Goal: Navigation & Orientation: Find specific page/section

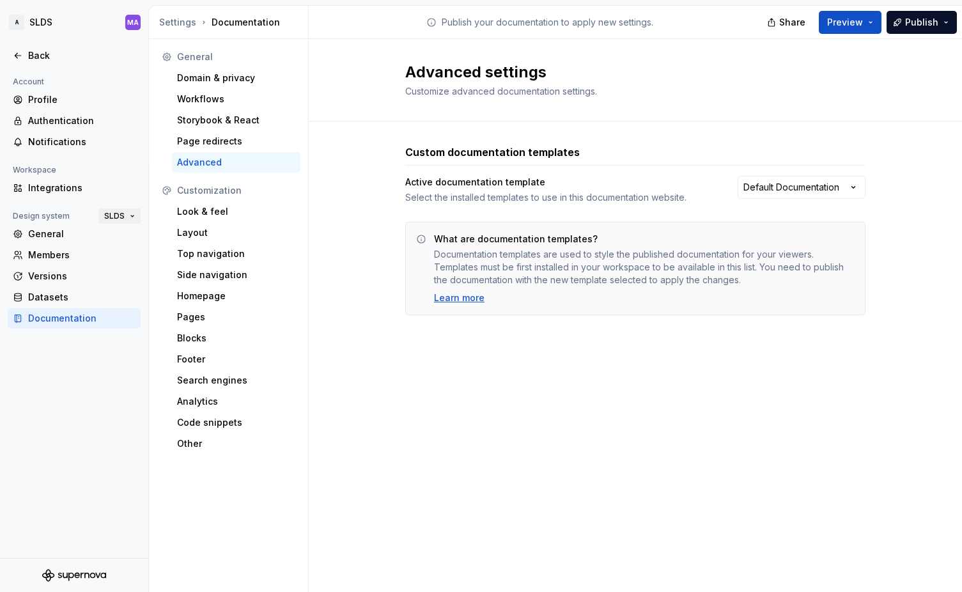
click at [133, 215] on button "SLDS" at bounding box center [119, 216] width 42 height 18
click at [141, 281] on div "Weave Brand Extended" at bounding box center [174, 280] width 104 height 13
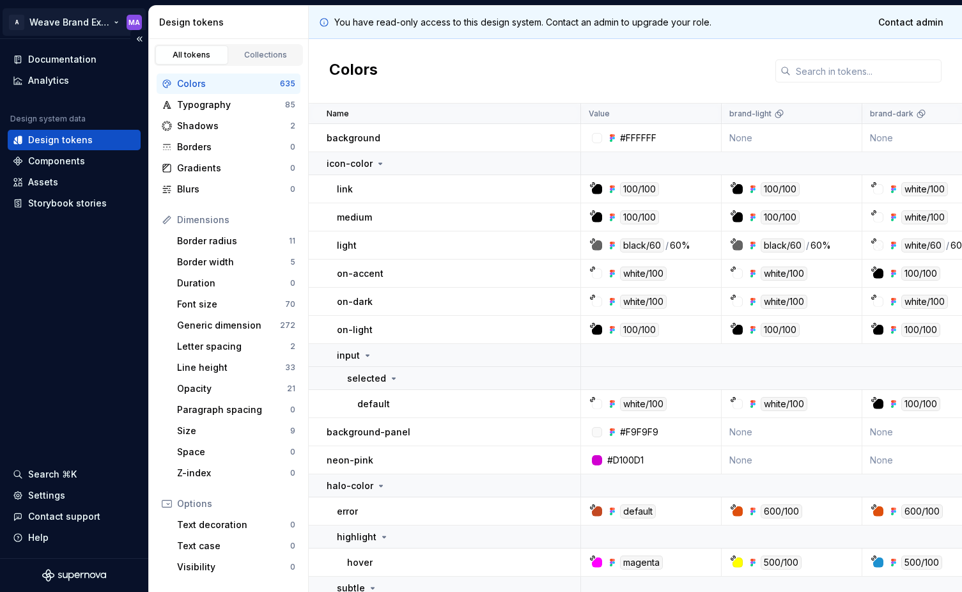
click at [110, 19] on html "A Weave Brand Extended MA Documentation Analytics Design system data Design tok…" at bounding box center [481, 296] width 962 height 592
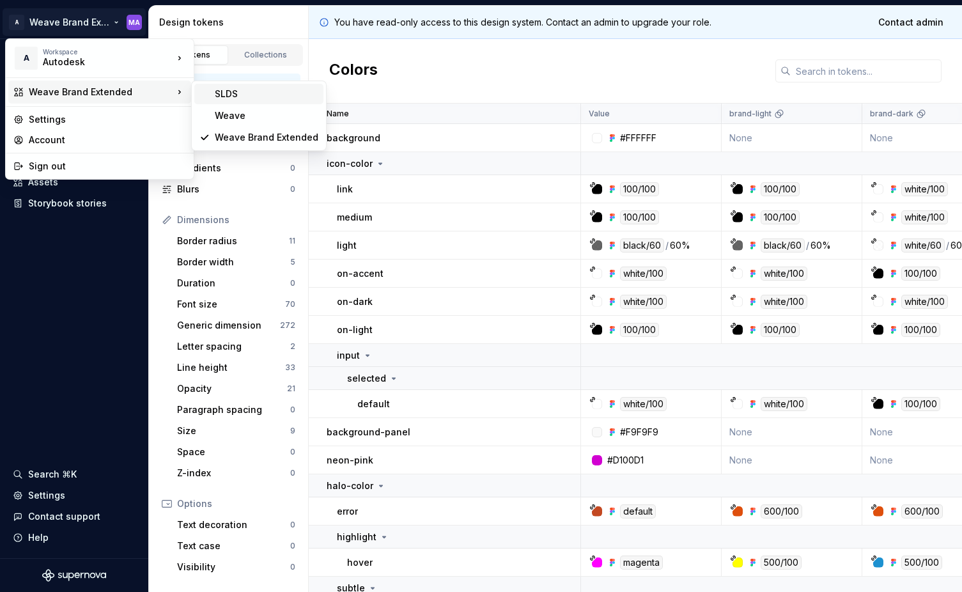
click at [220, 94] on div "SLDS" at bounding box center [267, 94] width 104 height 13
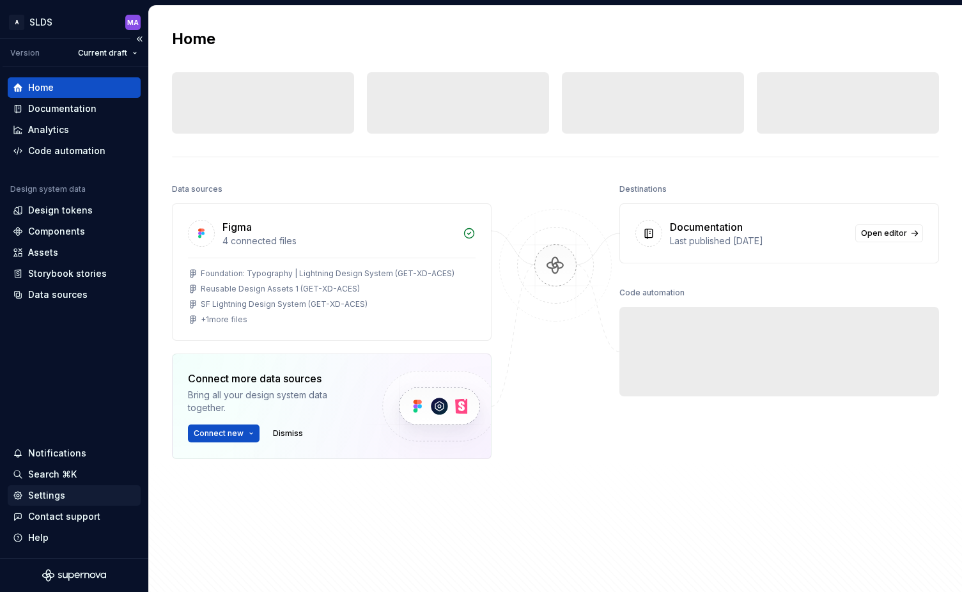
click at [50, 456] on div "Settings" at bounding box center [46, 495] width 37 height 13
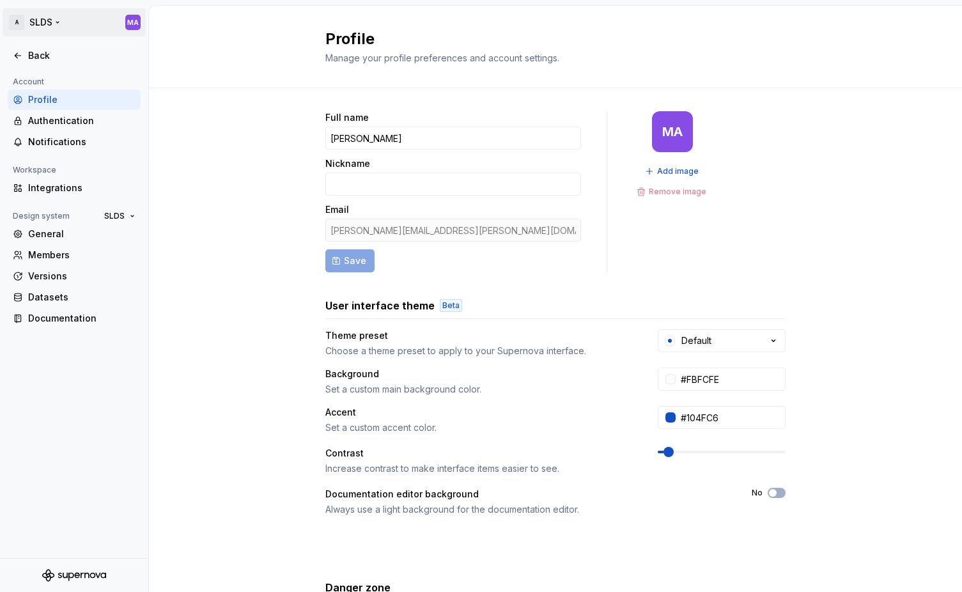
click at [134, 21] on html "A SLDS MA Back Account Profile Authentication Notifications Workspace Integrati…" at bounding box center [481, 296] width 962 height 592
click at [213, 22] on html "A SLDS MA Back Account Profile Authentication Notifications Workspace Integrati…" at bounding box center [481, 296] width 962 height 592
click at [21, 56] on icon at bounding box center [18, 55] width 10 height 10
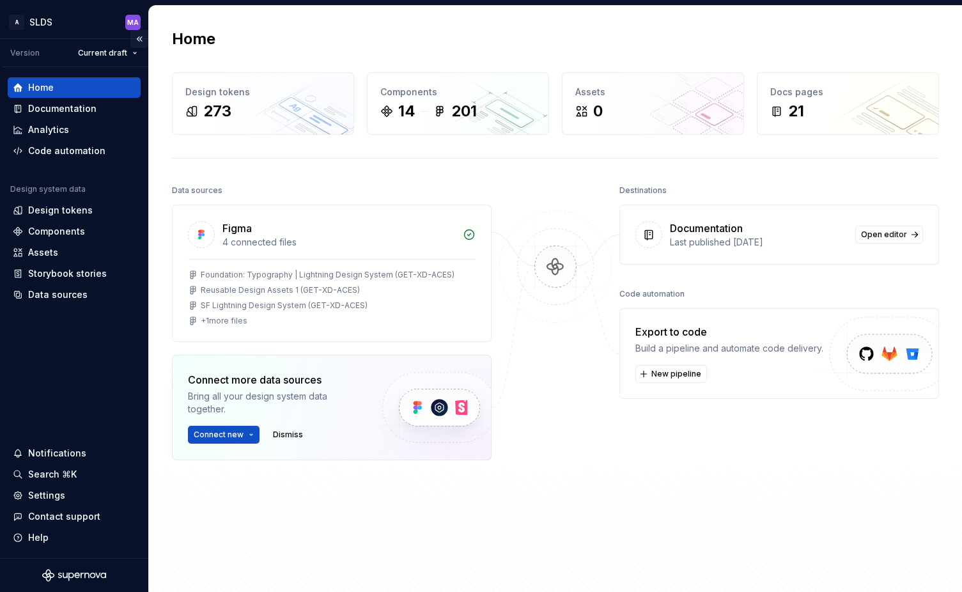
click at [141, 38] on button "Collapse sidebar" at bounding box center [139, 39] width 18 height 18
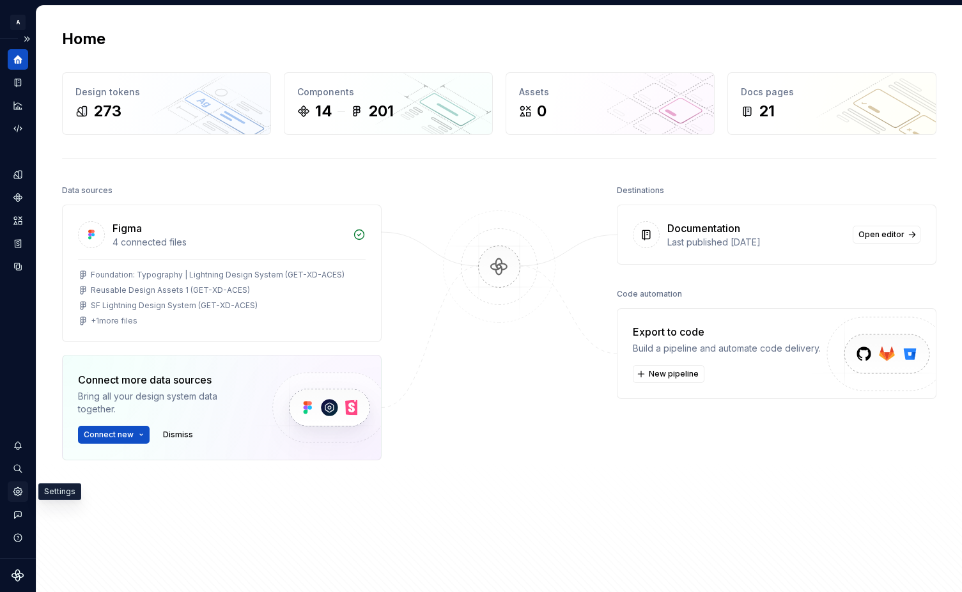
click at [19, 456] on icon "Settings" at bounding box center [17, 491] width 8 height 8
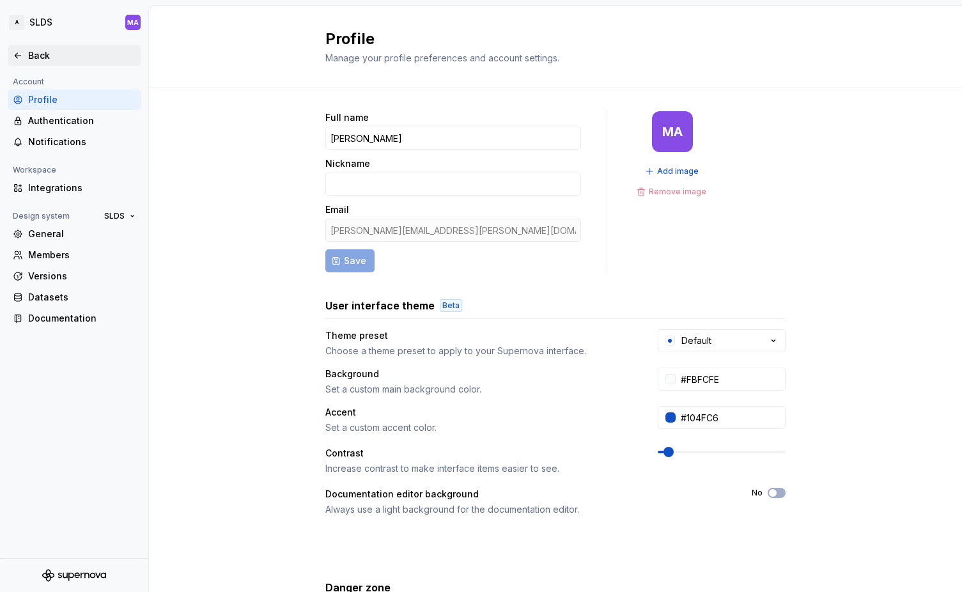
click at [38, 52] on div "Back" at bounding box center [81, 55] width 107 height 13
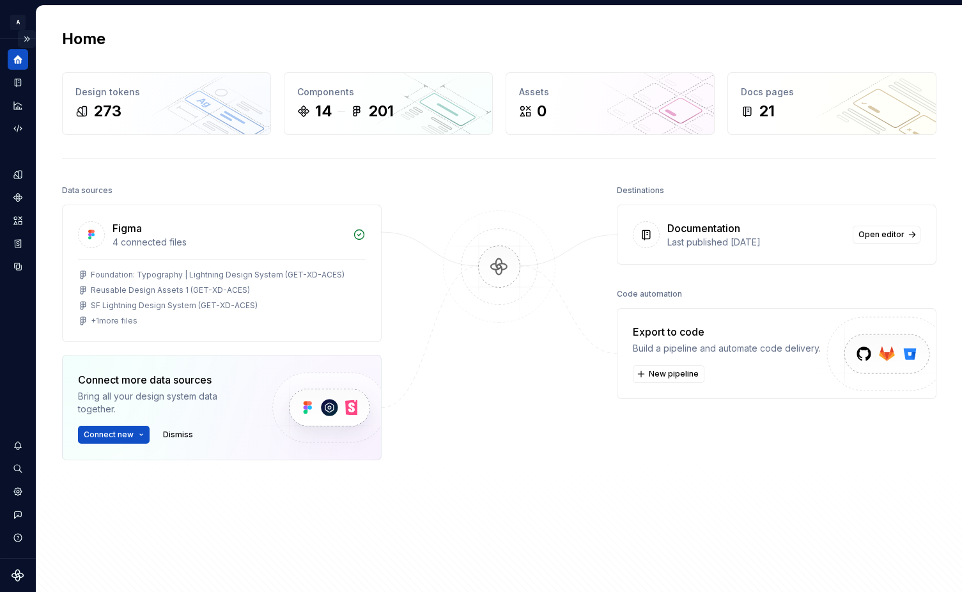
click at [27, 37] on button "Expand sidebar" at bounding box center [27, 39] width 18 height 18
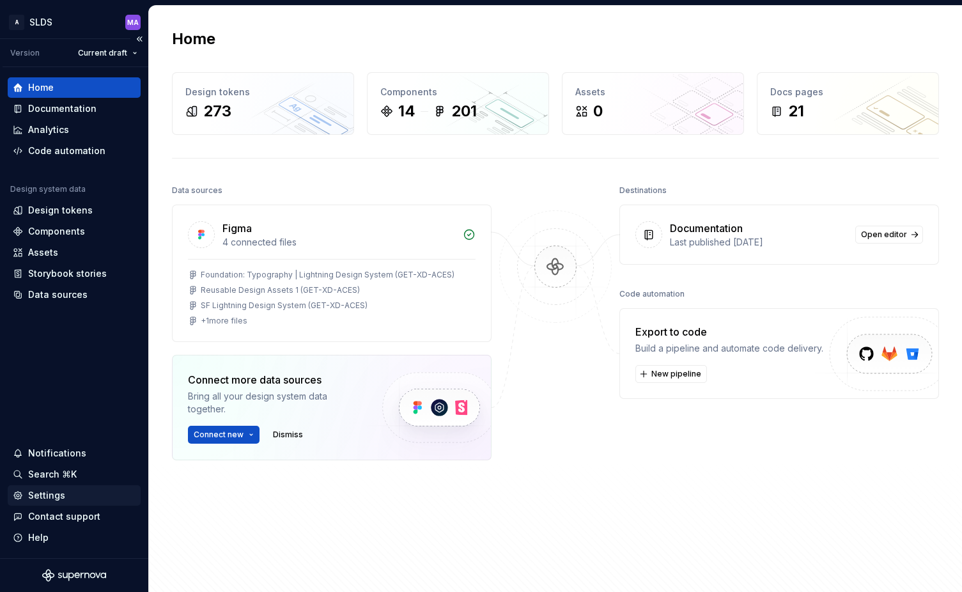
click at [47, 456] on div "Settings" at bounding box center [46, 495] width 37 height 13
